Goal: Complete application form

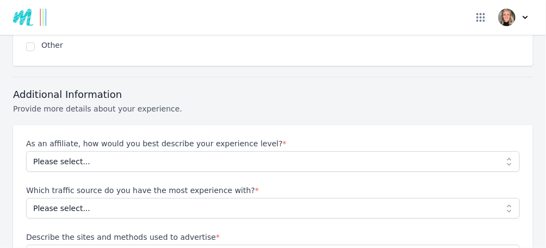
scroll to position [1027, 0]
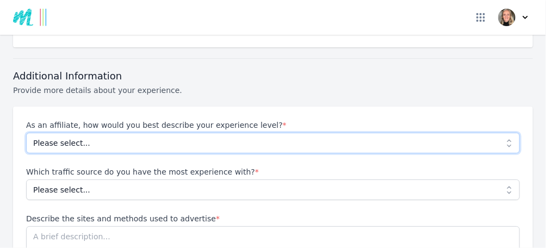
click at [501, 133] on select "Please select... Beginner Intermediate Expert" at bounding box center [272, 143] width 493 height 21
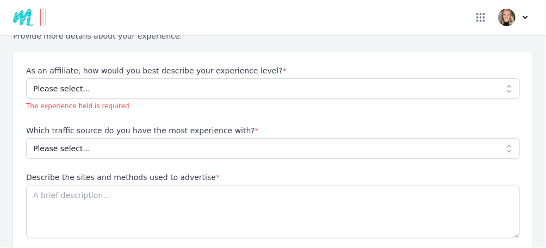
scroll to position [1086, 0]
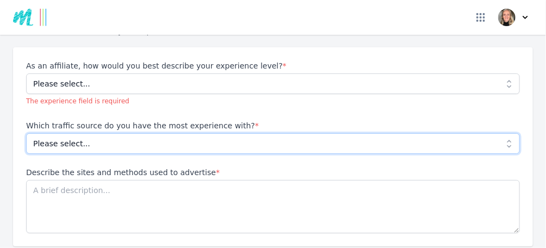
click at [499, 133] on select "Please select... No experience Social media Pay per click Media buying Organic …" at bounding box center [272, 143] width 493 height 21
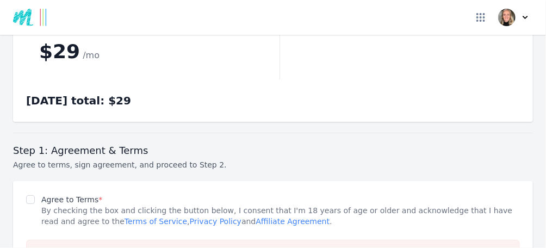
scroll to position [1738, 0]
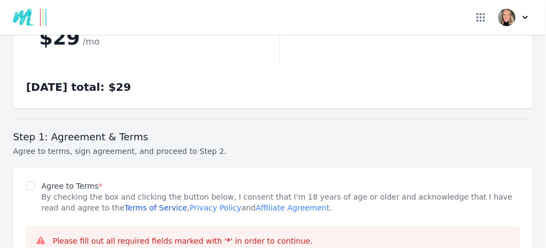
click at [124, 203] on link "Terms of Service" at bounding box center [155, 207] width 62 height 9
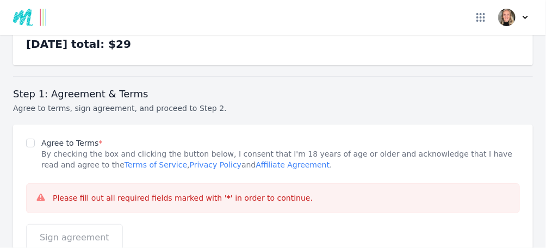
scroll to position [1759, 0]
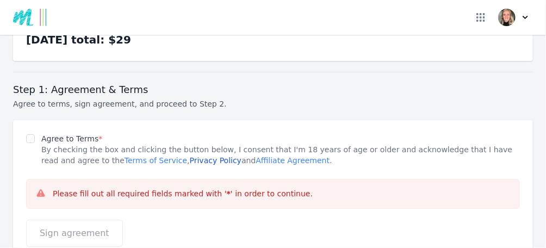
click at [190, 156] on link "Privacy Policy" at bounding box center [216, 160] width 52 height 9
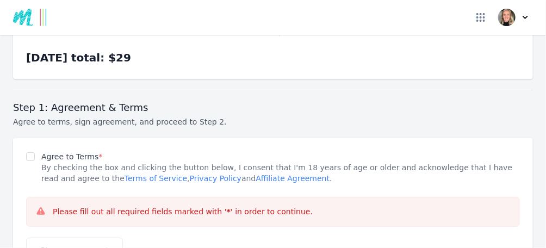
scroll to position [1924, 0]
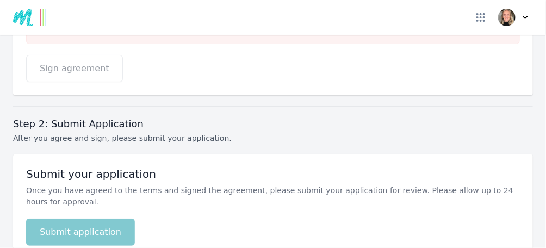
drag, startPoint x: 448, startPoint y: 182, endPoint x: 514, endPoint y: 174, distance: 66.1
click at [514, 174] on div "Submit your application Once you have agreed to the terms and signed the agreem…" at bounding box center [273, 206] width 520 height 104
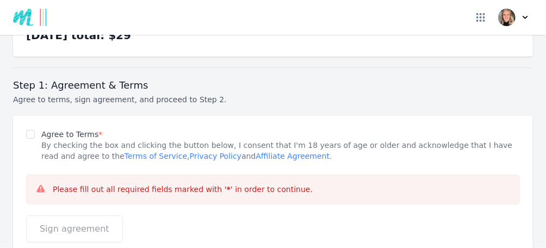
scroll to position [1728, 0]
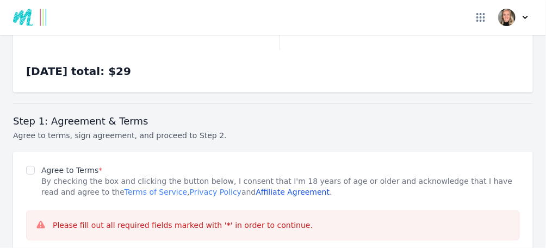
click at [255, 187] on link "Affiliate Agreement" at bounding box center [292, 191] width 74 height 9
